Goal: Transaction & Acquisition: Purchase product/service

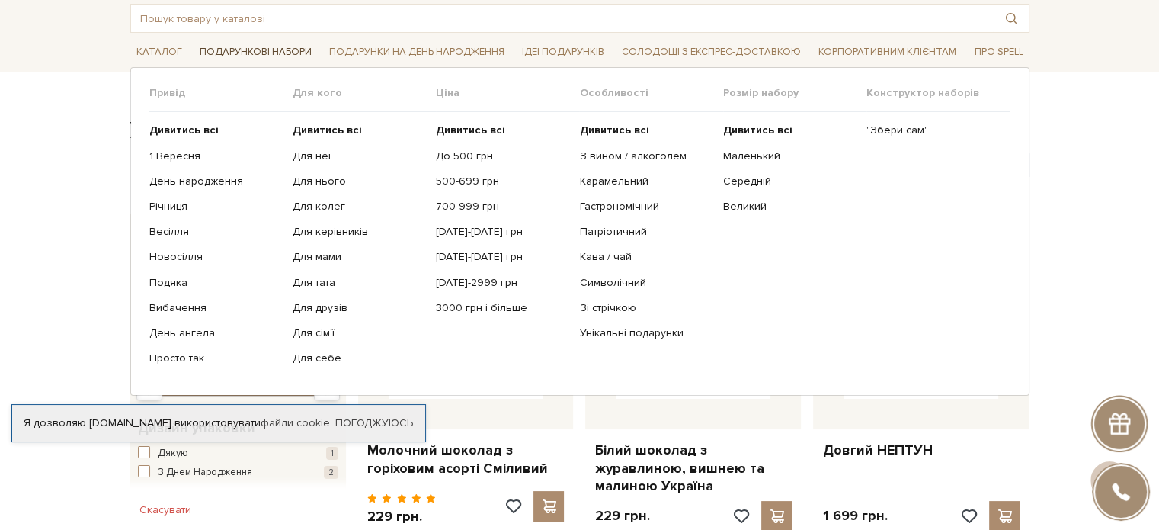
scroll to position [76, 0]
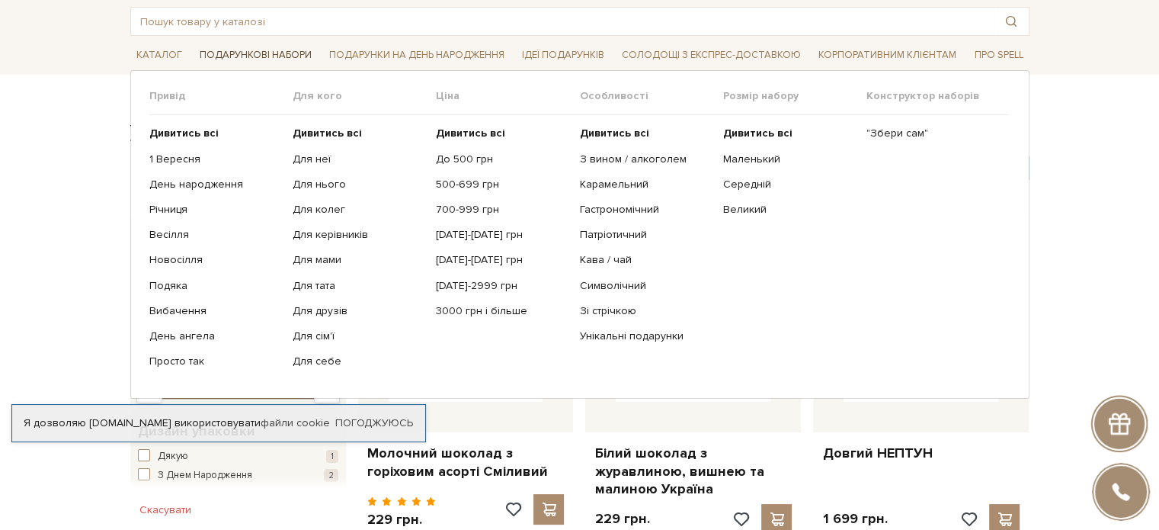
click at [263, 50] on span "Подарункові набори" at bounding box center [256, 55] width 124 height 24
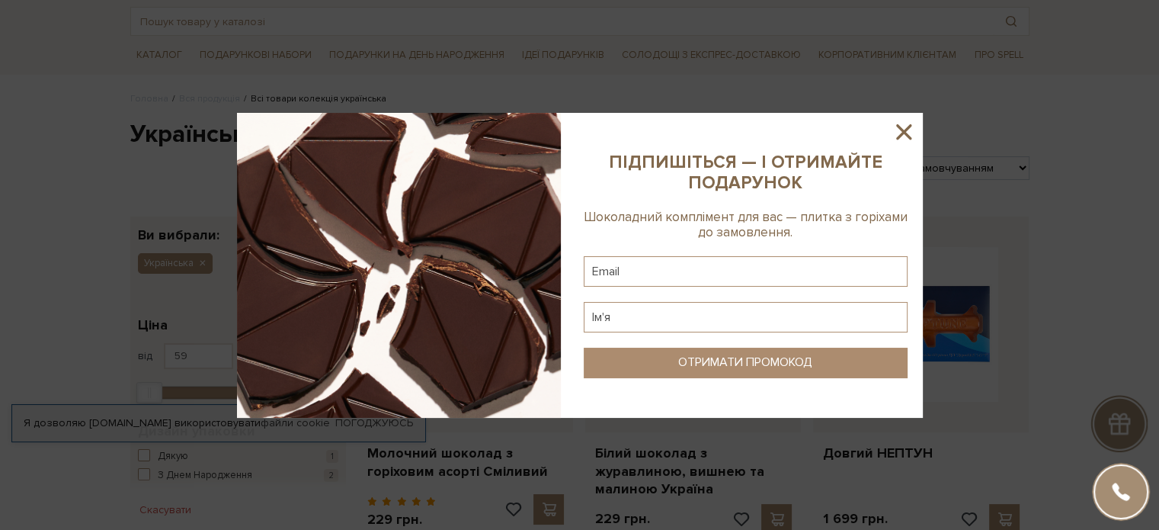
click at [901, 126] on icon at bounding box center [904, 132] width 26 height 26
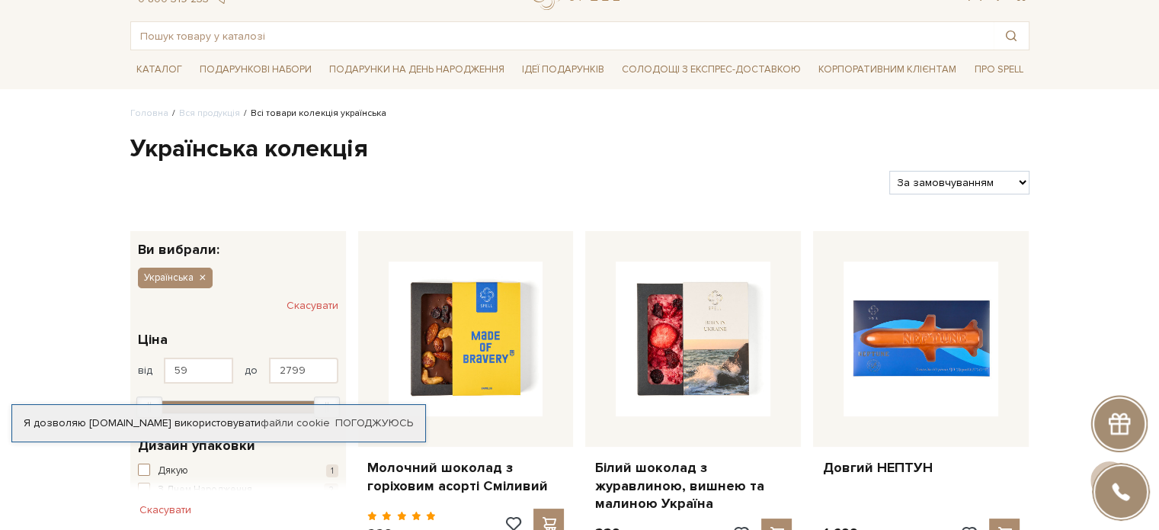
scroll to position [0, 0]
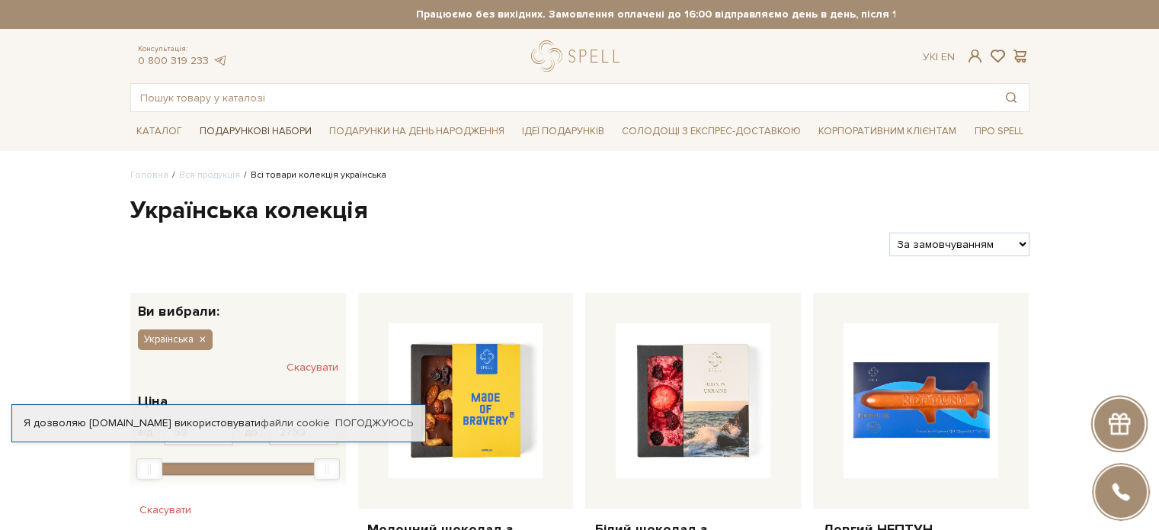
click at [252, 127] on span "Подарункові набори" at bounding box center [256, 132] width 124 height 24
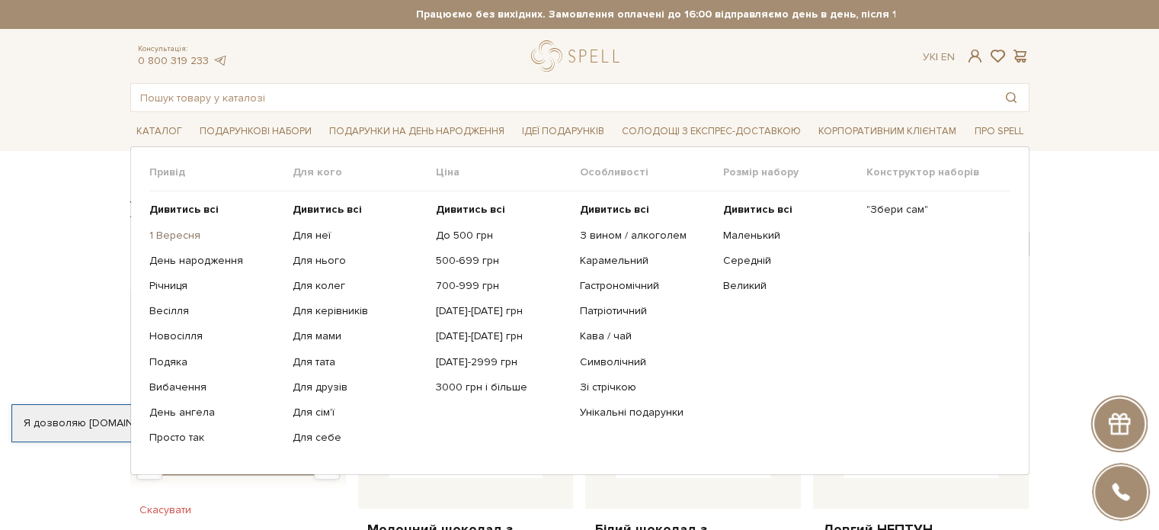
click at [167, 232] on link "1 Вересня" at bounding box center [215, 236] width 132 height 14
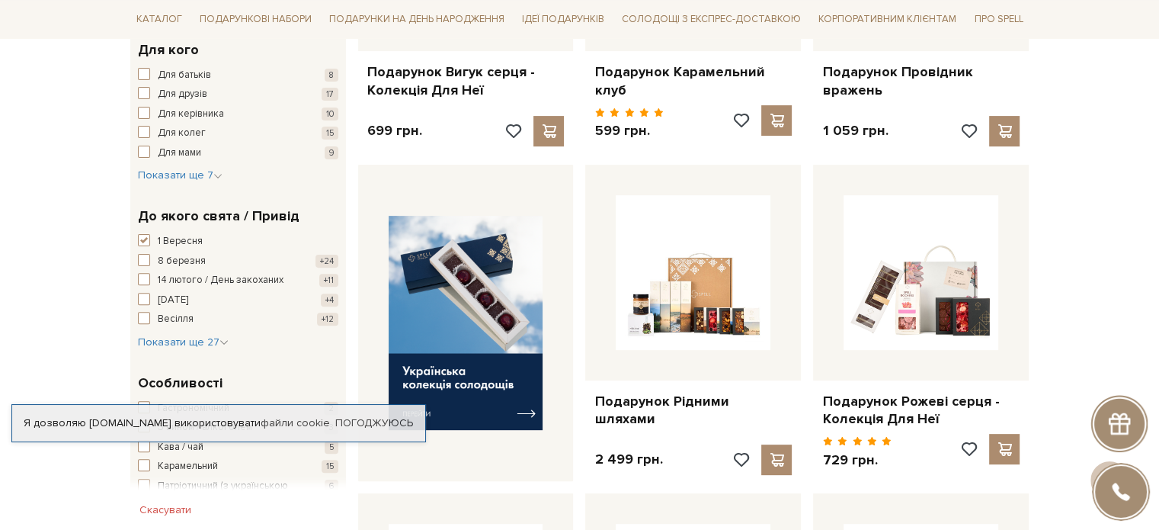
scroll to position [76, 0]
